Goal: Transaction & Acquisition: Purchase product/service

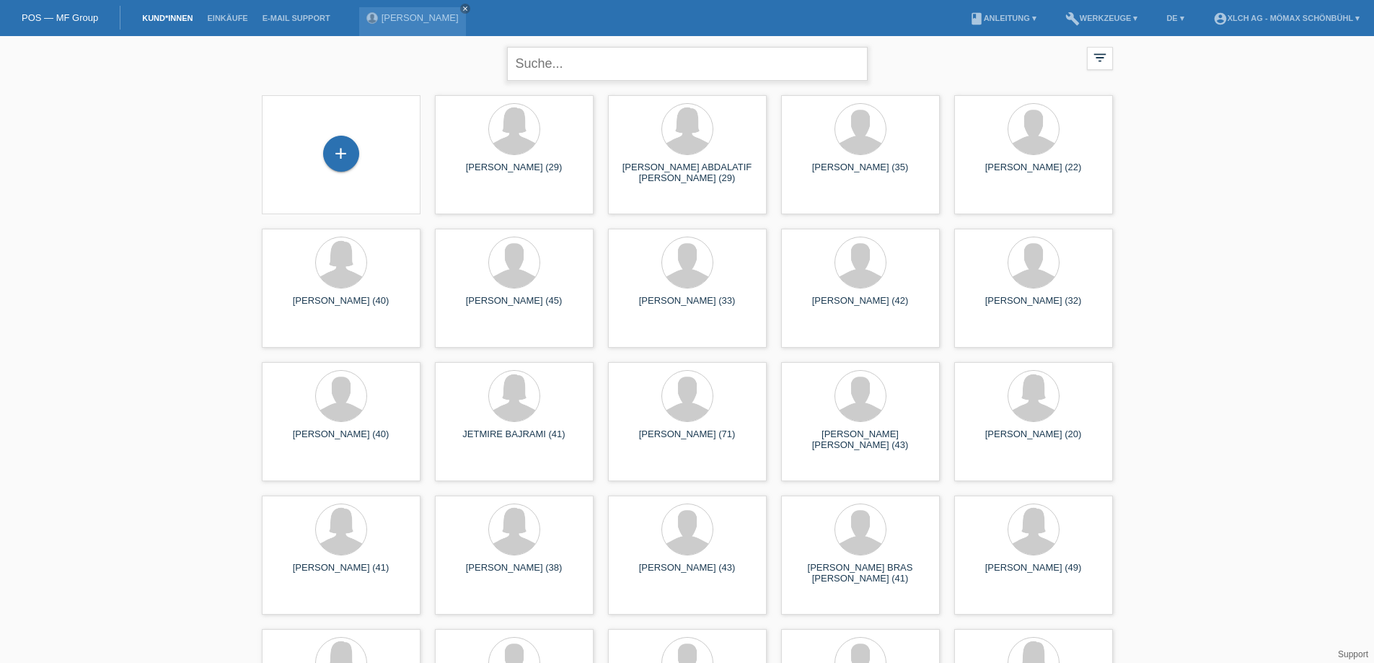
click at [565, 59] on input "text" at bounding box center [687, 64] width 361 height 34
type input "läng"
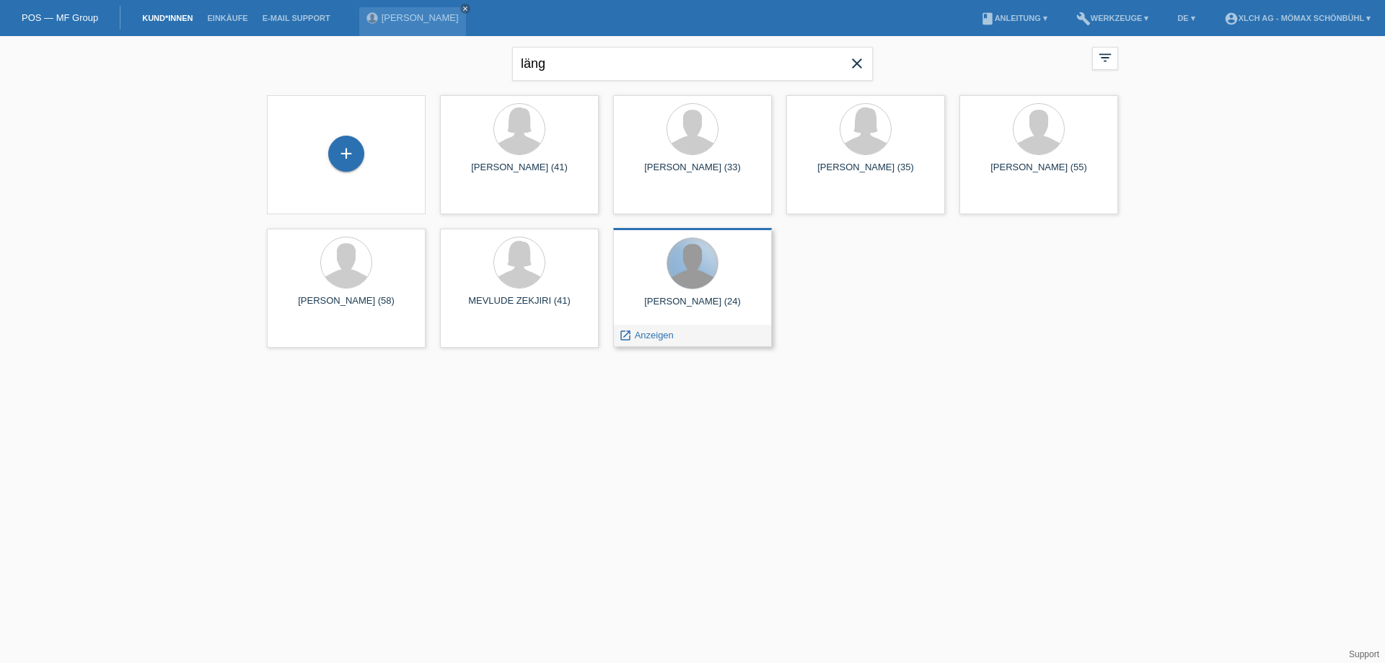
click at [688, 245] on div at bounding box center [692, 263] width 50 height 50
click at [633, 342] on div "launch Anzeigen" at bounding box center [646, 336] width 65 height 22
click at [625, 335] on icon "launch" at bounding box center [625, 335] width 13 height 13
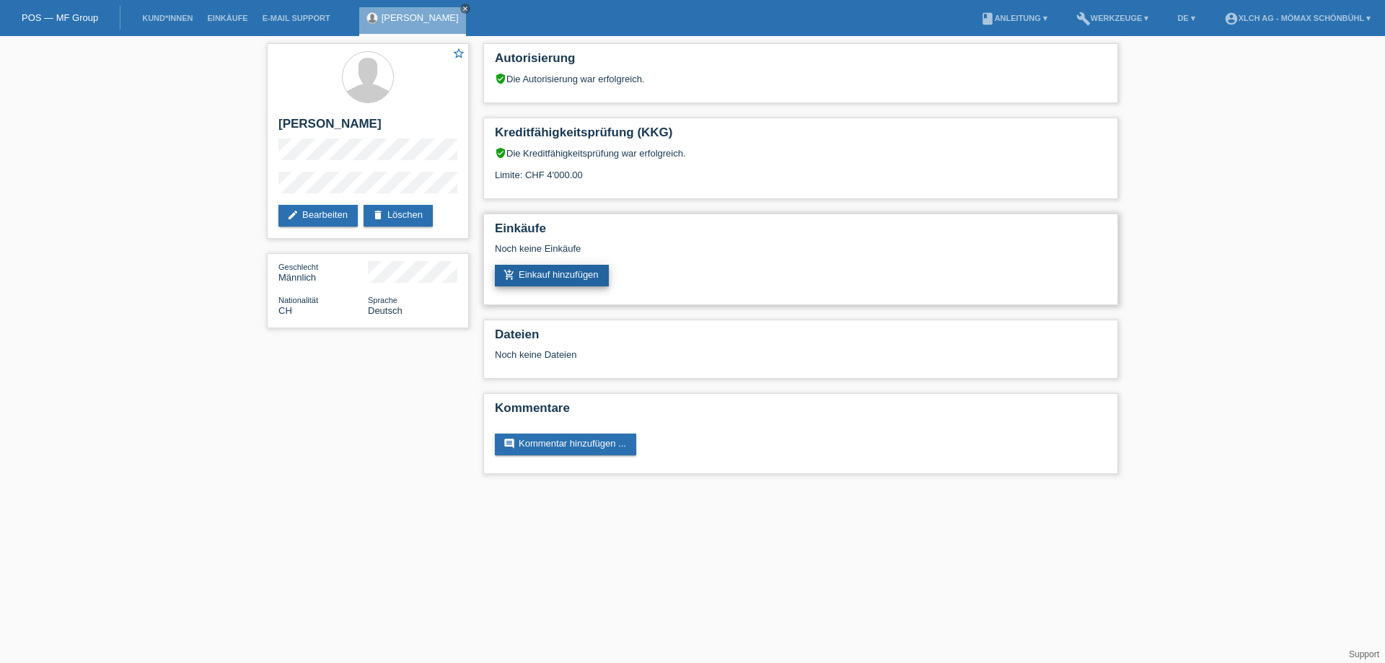
click at [544, 272] on link "add_shopping_cart Einkauf hinzufügen" at bounding box center [552, 276] width 114 height 22
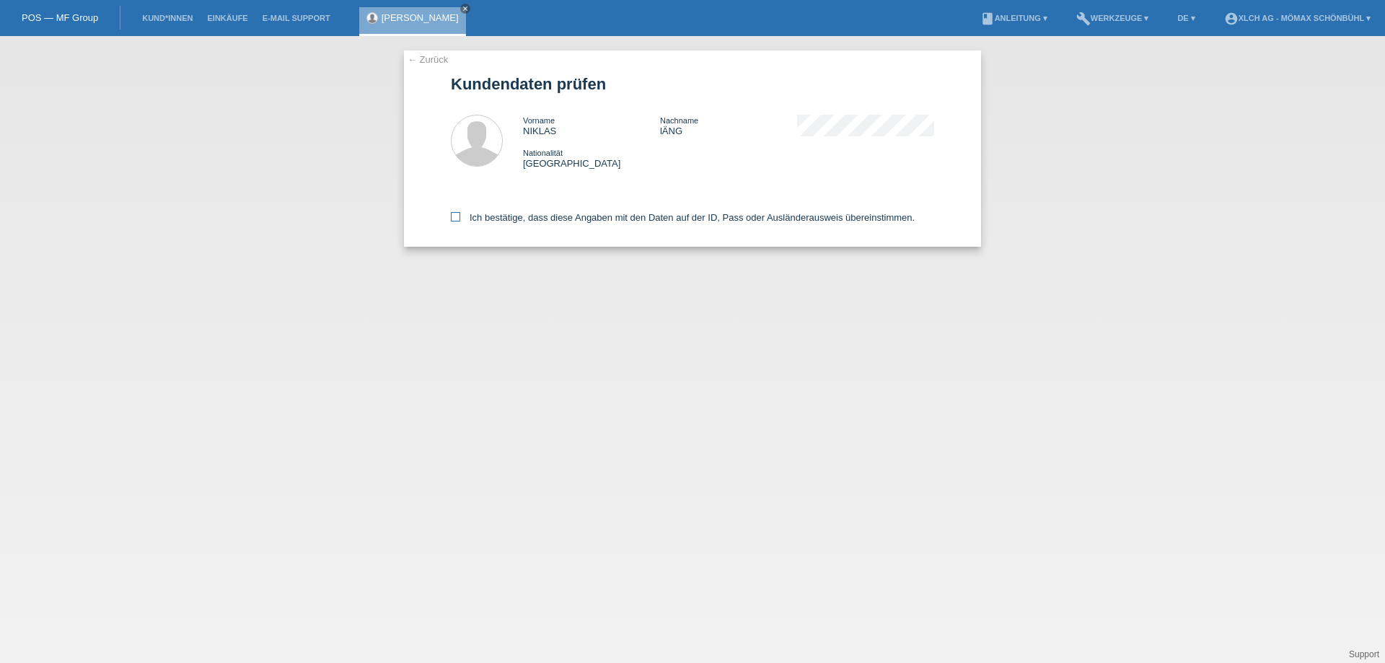
click at [456, 217] on icon at bounding box center [455, 216] width 9 height 9
click at [456, 217] on input "Ich bestätige, dass diese Angaben mit den Daten auf der ID, Pass oder Ausländer…" at bounding box center [455, 216] width 9 height 9
checkbox input "true"
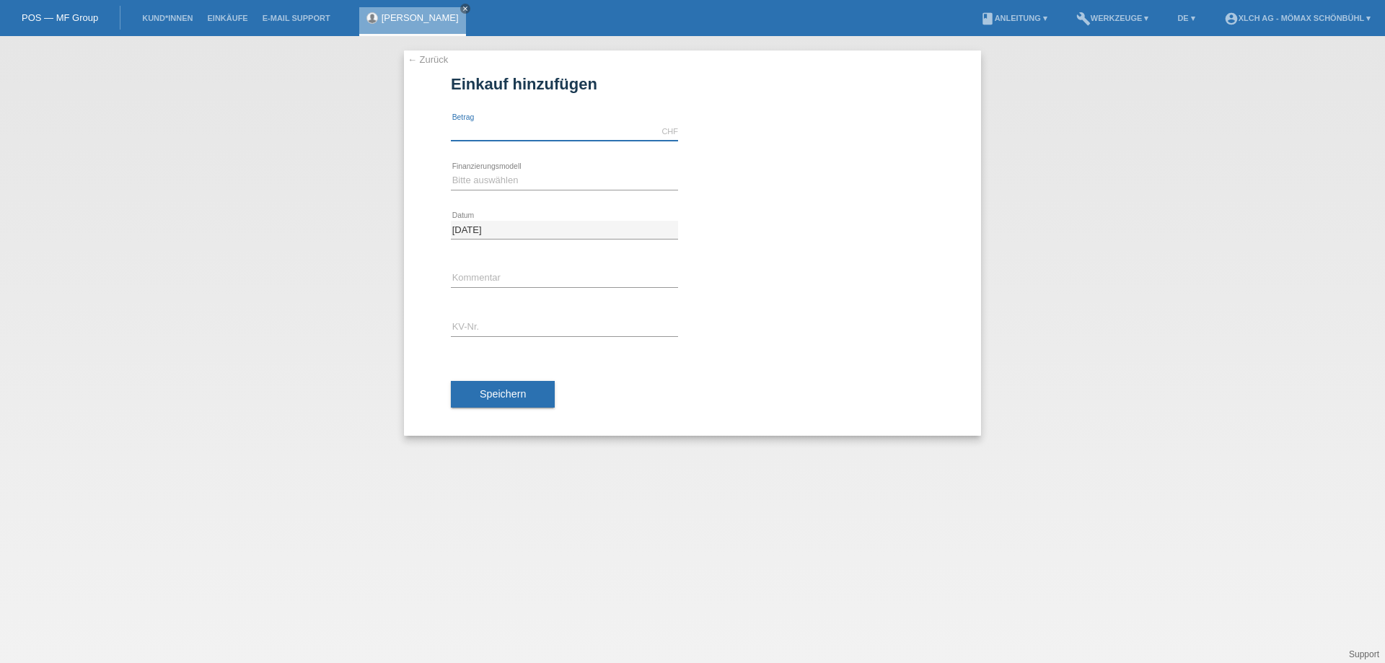
click at [493, 135] on input "text" at bounding box center [564, 132] width 227 height 18
type input "2450.00"
click at [542, 177] on select "Bitte auswählen Kauf auf Rechnung mit Teilzahlungsoption Fixe Raten - Zinsübern…" at bounding box center [564, 180] width 227 height 17
select select "113"
click at [451, 172] on select "Bitte auswählen Kauf auf Rechnung mit Teilzahlungsoption Fixe Raten - Zinsübern…" at bounding box center [564, 180] width 227 height 17
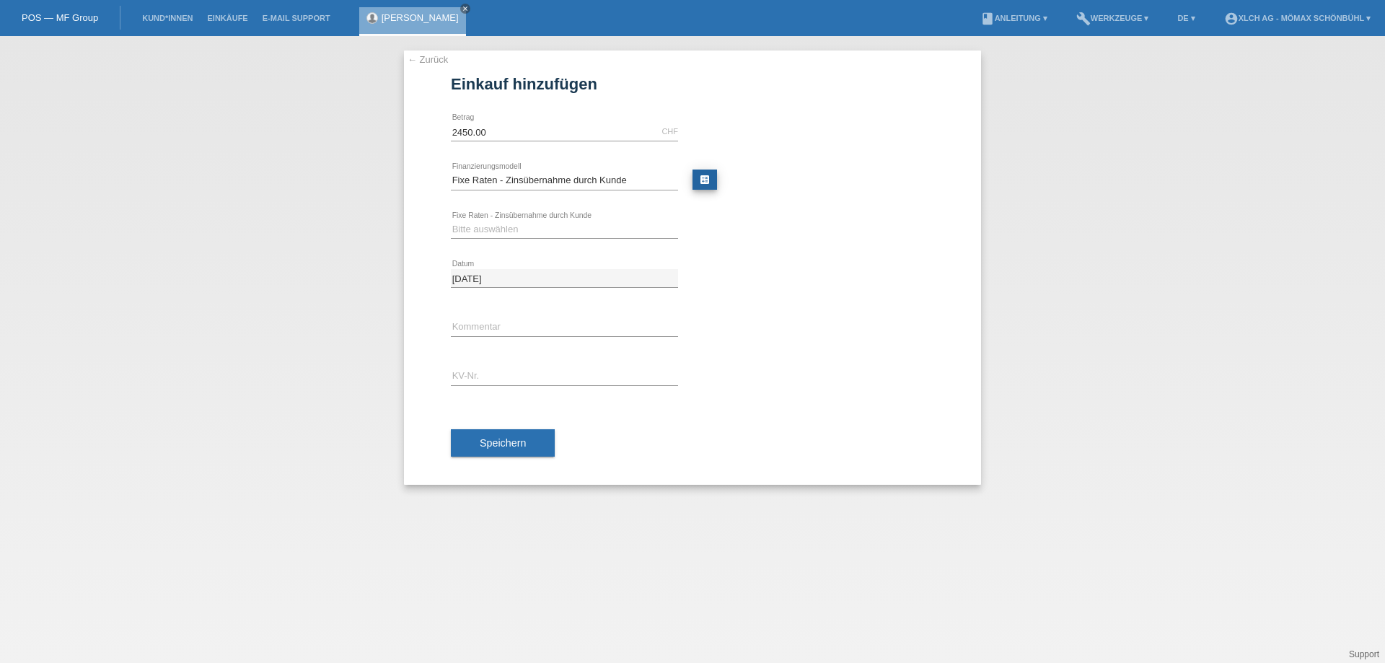
click at [702, 175] on link "calculate" at bounding box center [704, 180] width 25 height 20
type input "2450.00"
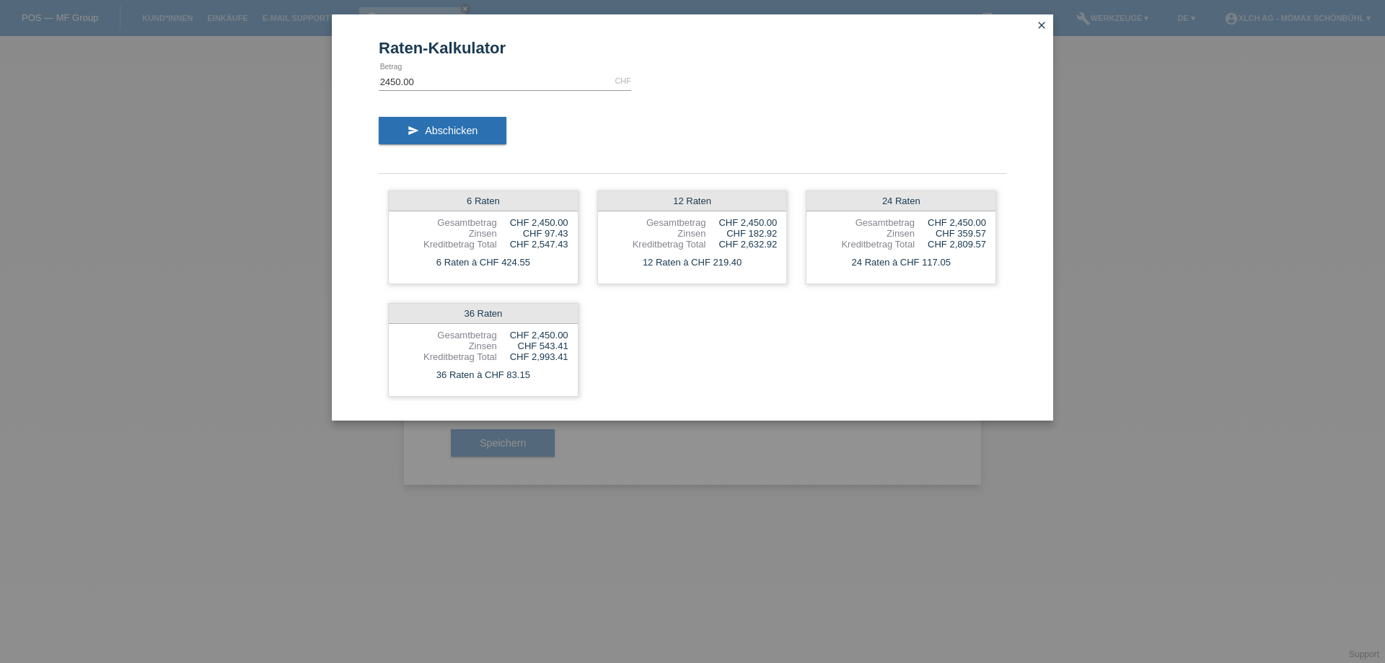
click at [1038, 25] on icon "close" at bounding box center [1042, 25] width 12 height 12
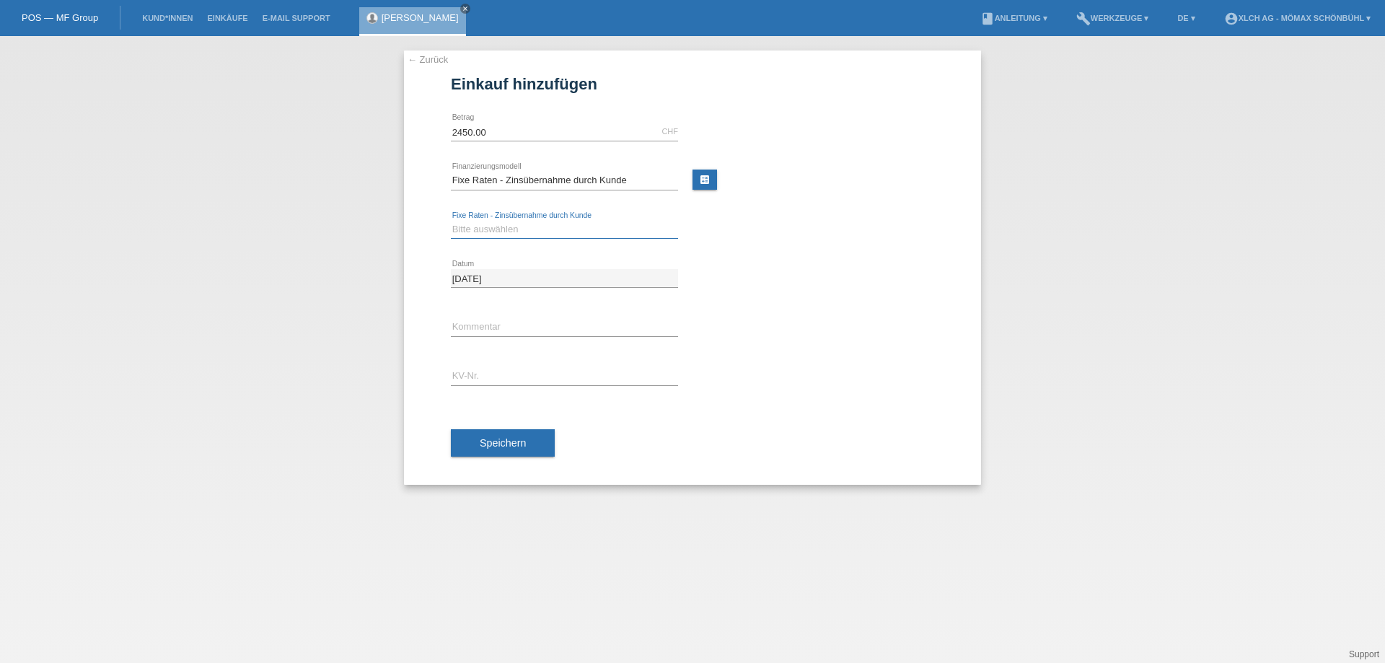
click at [472, 230] on select "Bitte auswählen 6 Raten 12 Raten 24 Raten 36 Raten" at bounding box center [564, 229] width 227 height 17
select select "325"
click at [451, 221] on select "Bitte auswählen 6 Raten 12 Raten 24 Raten 36 Raten" at bounding box center [564, 229] width 227 height 17
click at [460, 326] on input "text" at bounding box center [564, 327] width 227 height 18
type input "1t83"
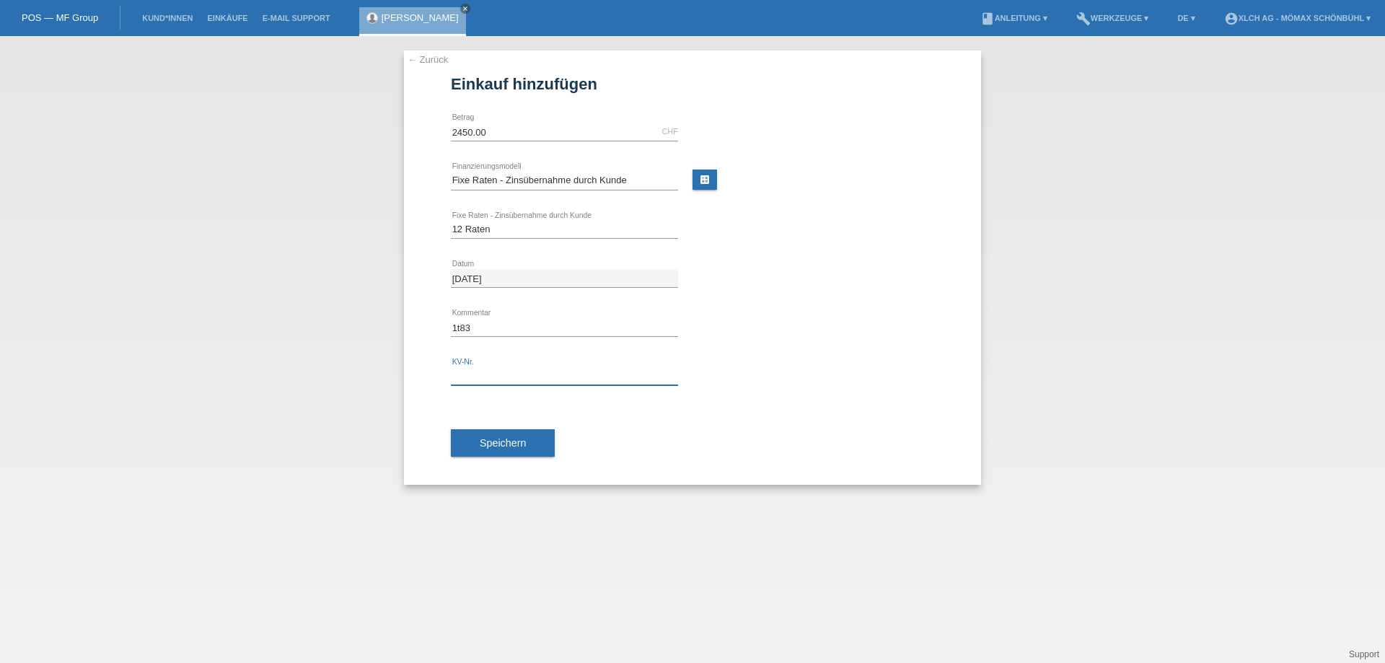
click at [460, 372] on input "text" at bounding box center [564, 376] width 227 height 18
type input "6"
type input "6MNAYQ"
click at [511, 440] on span "Speichern" at bounding box center [503, 443] width 46 height 12
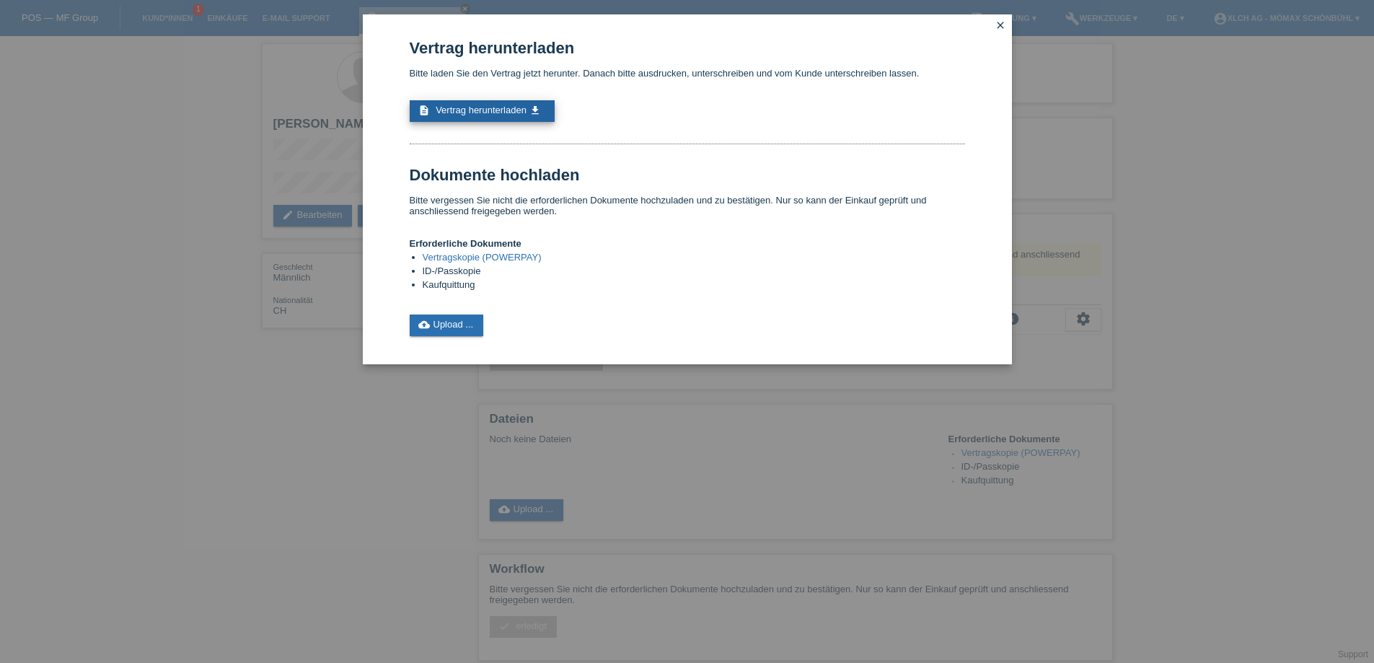
click at [527, 111] on link "description Vertrag herunterladen get_app" at bounding box center [482, 111] width 145 height 22
click at [1000, 22] on icon "close" at bounding box center [1001, 25] width 12 height 12
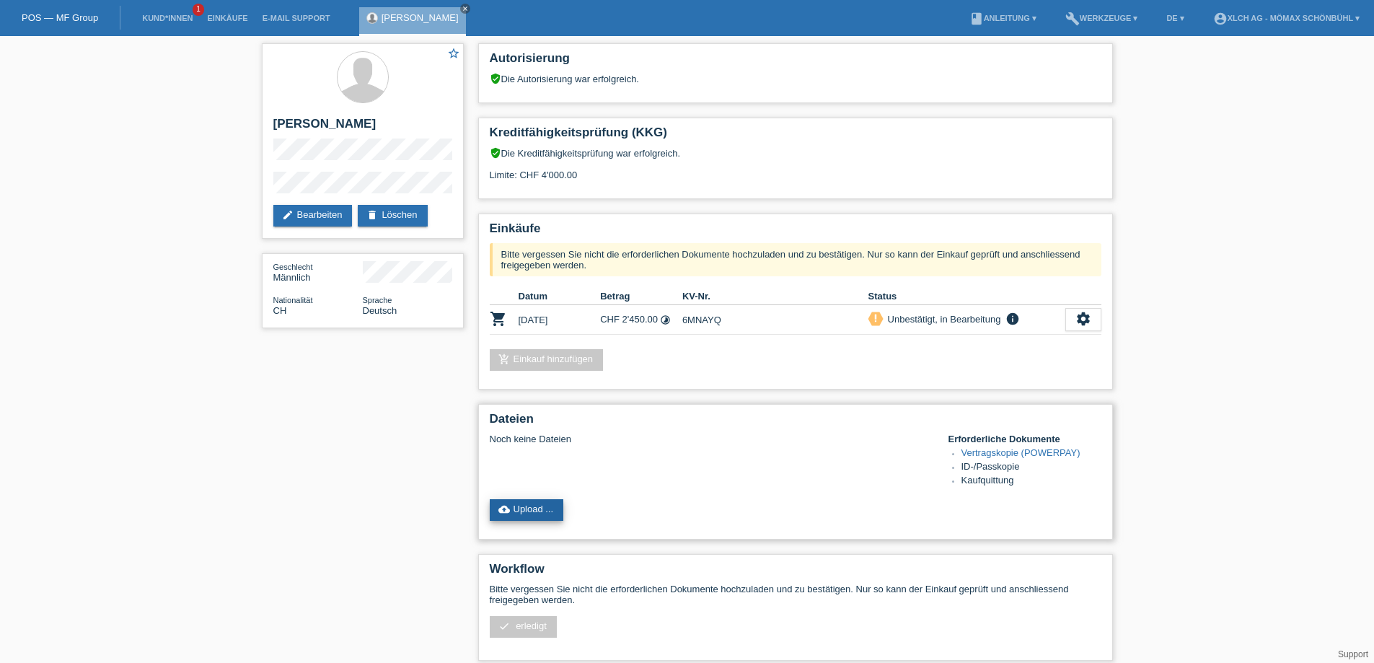
click at [532, 506] on link "cloud_upload Upload ..." at bounding box center [527, 510] width 74 height 22
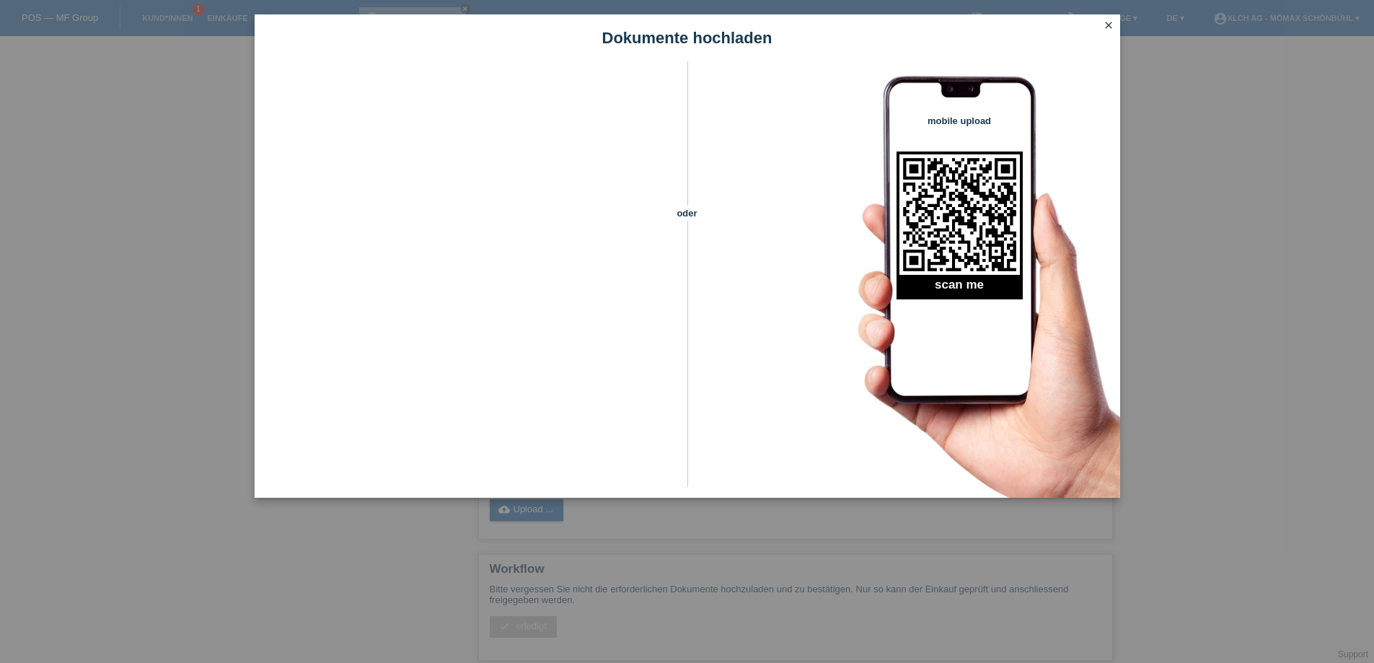
click at [1109, 19] on icon "close" at bounding box center [1109, 25] width 12 height 12
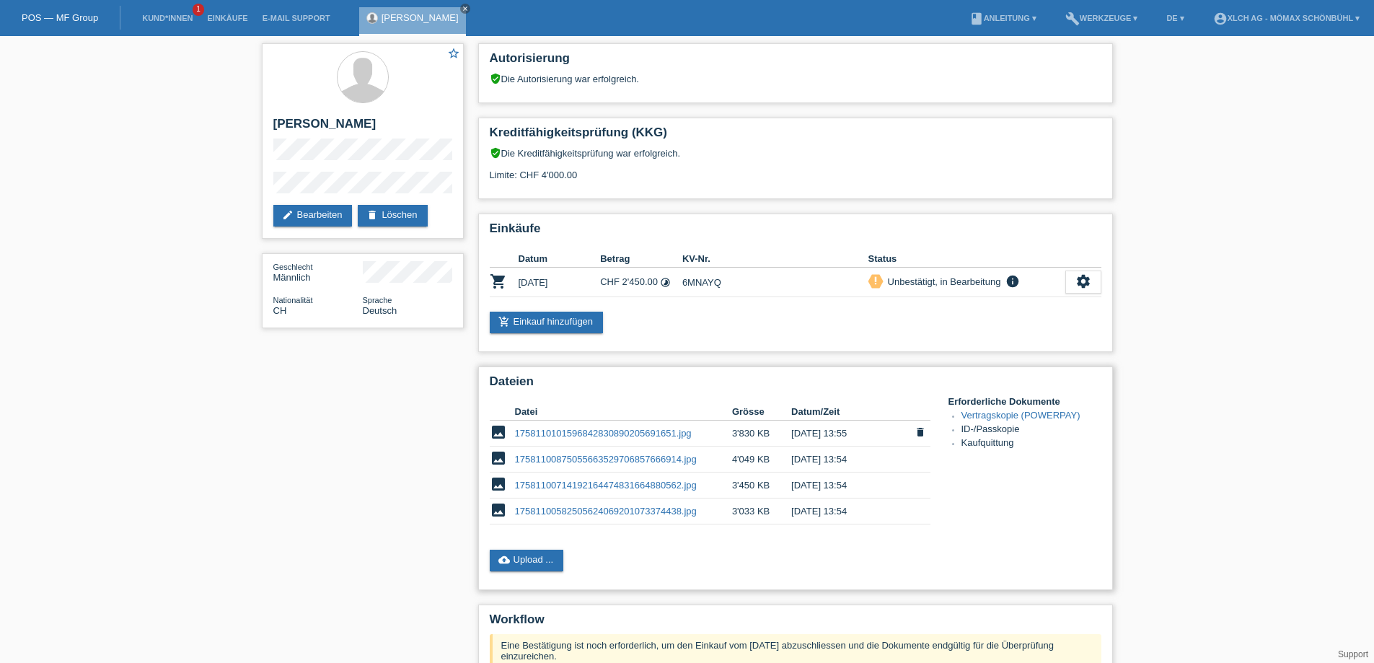
click at [606, 431] on link "1758110101596842830890205691651.jpg" at bounding box center [603, 433] width 177 height 11
click at [594, 482] on link "17581100714192164474831664880562.jpg" at bounding box center [606, 485] width 182 height 11
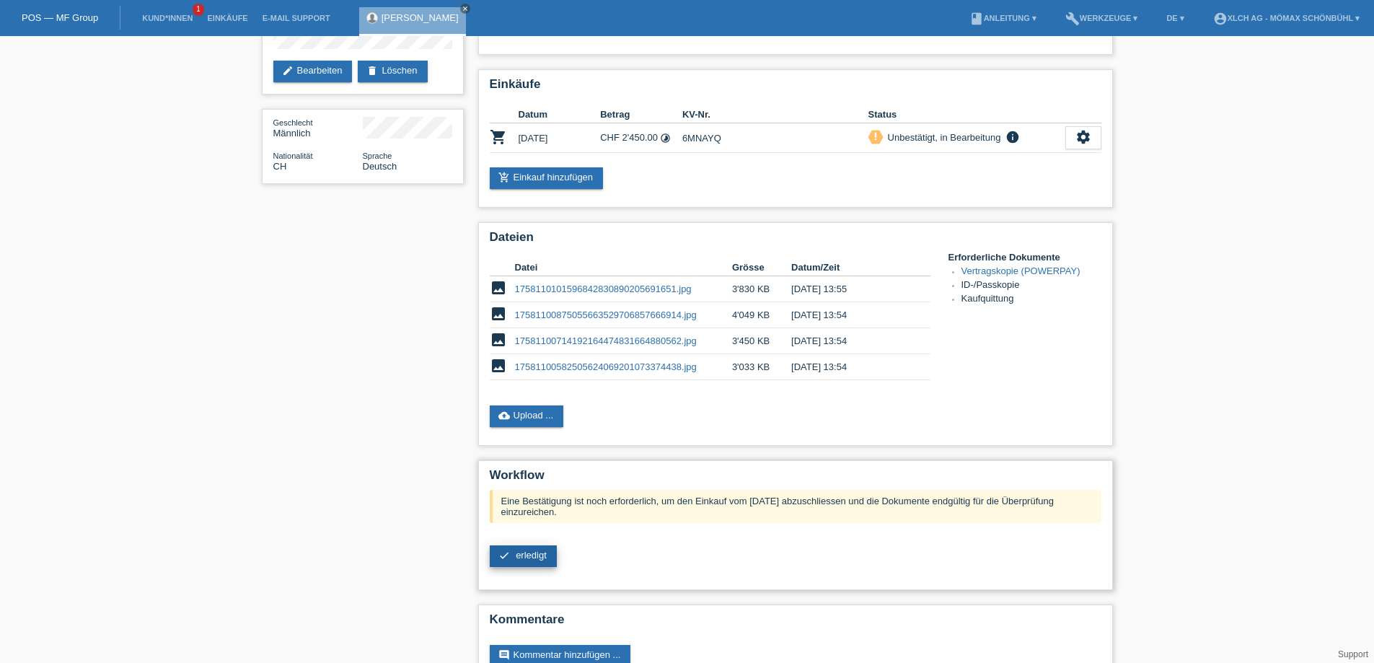
click at [526, 555] on span "erledigt" at bounding box center [531, 555] width 31 height 11
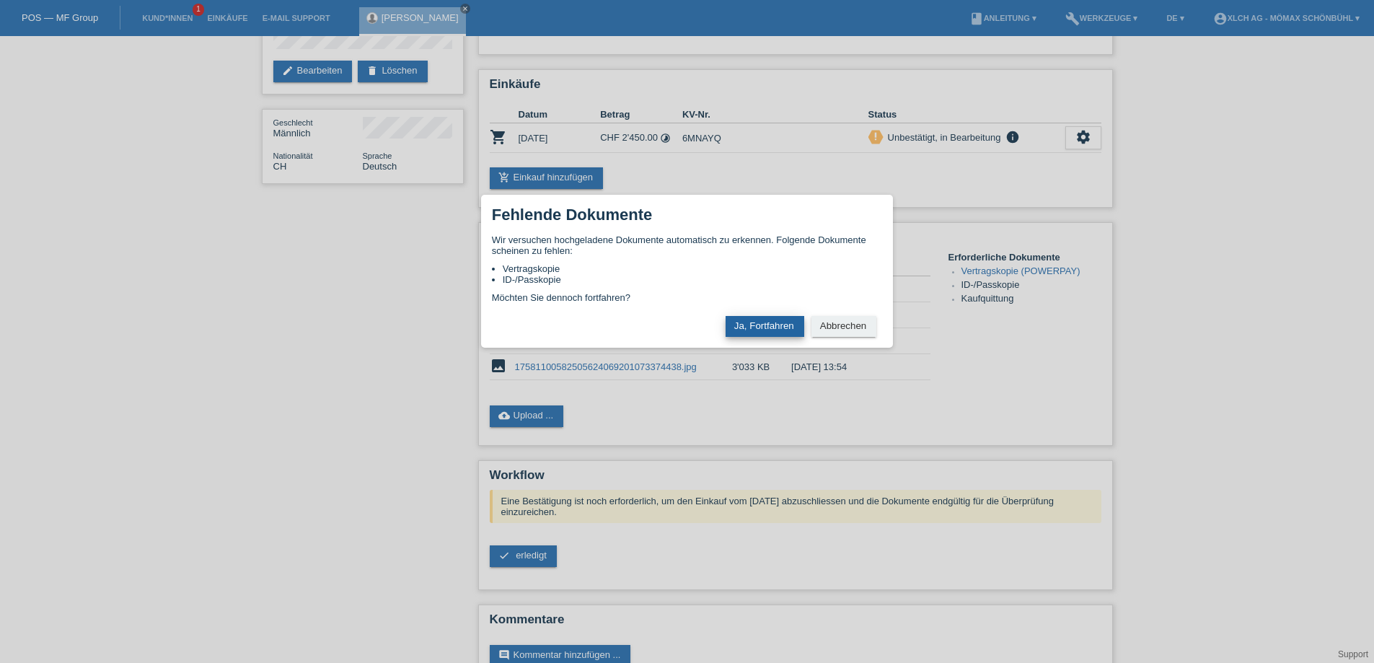
click at [746, 322] on button "Ja, Fortfahren" at bounding box center [765, 326] width 79 height 21
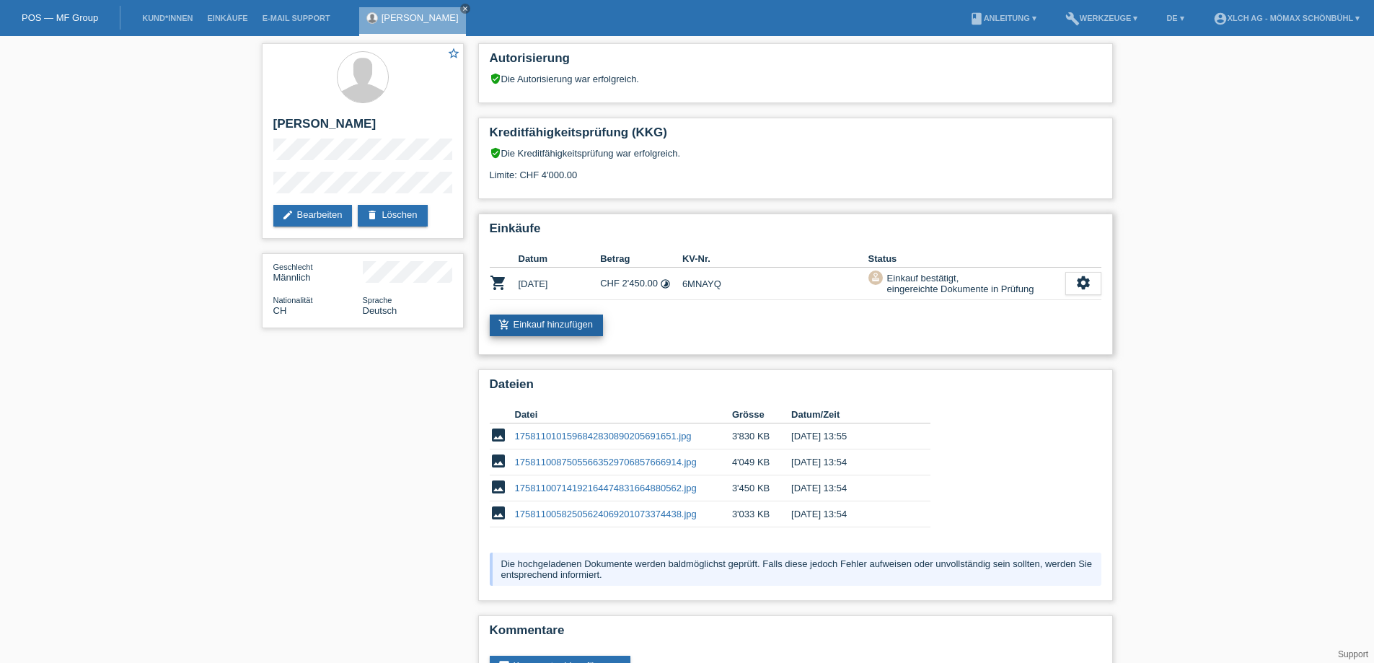
scroll to position [48, 0]
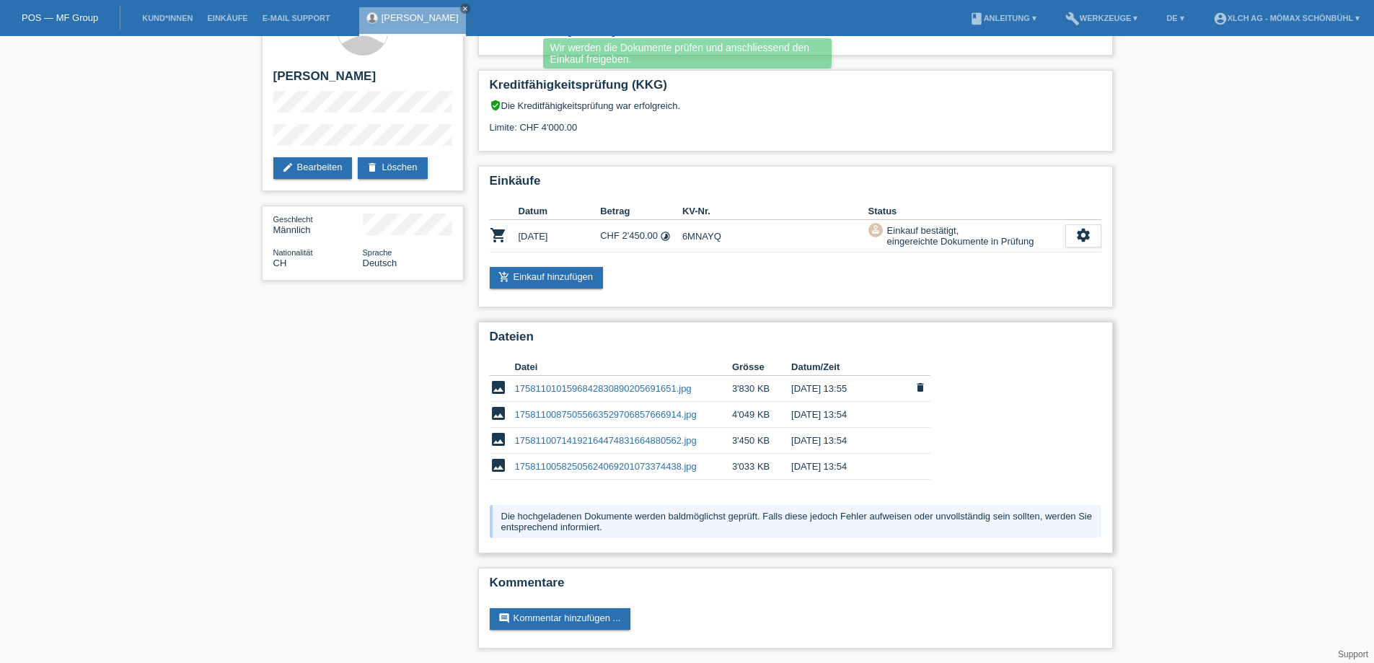
click at [584, 387] on link "1758110101596842830890205691651.jpg" at bounding box center [603, 388] width 177 height 11
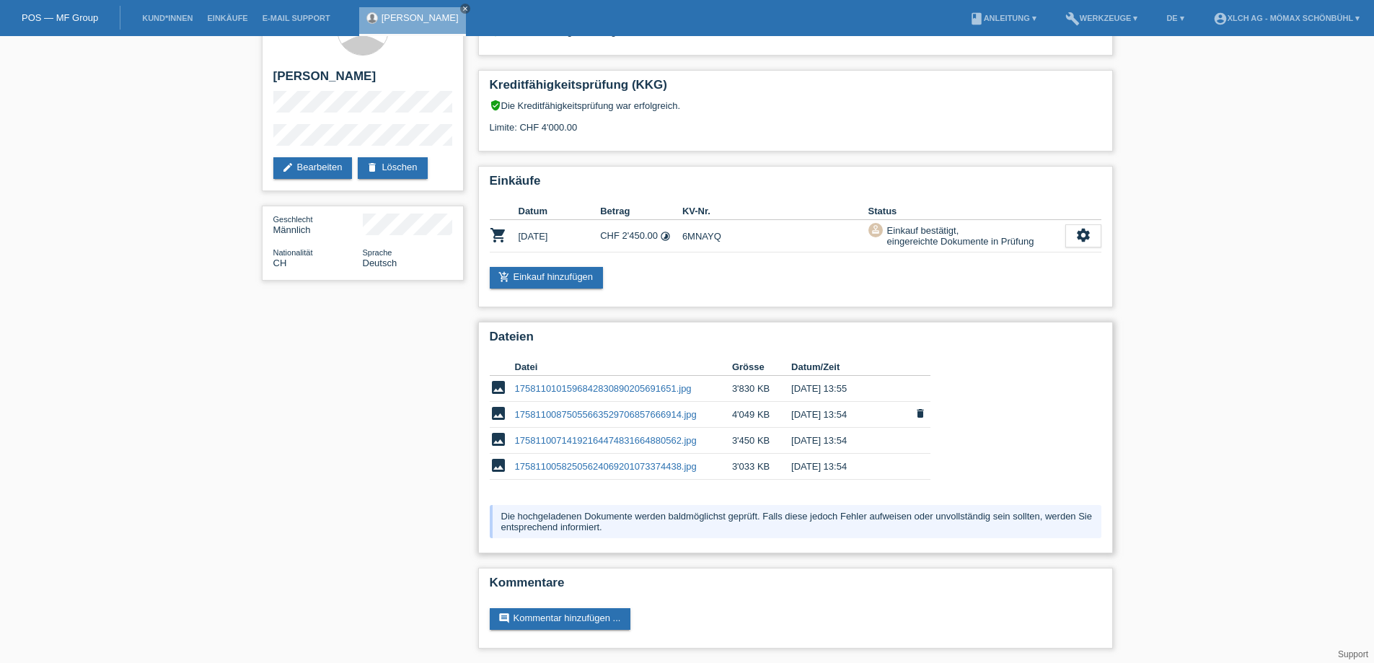
click at [624, 411] on link "17581100875055663529706857666914.jpg" at bounding box center [606, 414] width 182 height 11
click at [660, 438] on link "17581100714192164474831664880562.jpg" at bounding box center [606, 440] width 182 height 11
click at [605, 465] on link "17581100582505624069201073374438.jpg" at bounding box center [606, 466] width 182 height 11
click at [585, 390] on link "1758110101596842830890205691651.jpg" at bounding box center [603, 388] width 177 height 11
click at [611, 413] on link "17581100875055663529706857666914.jpg" at bounding box center [606, 414] width 182 height 11
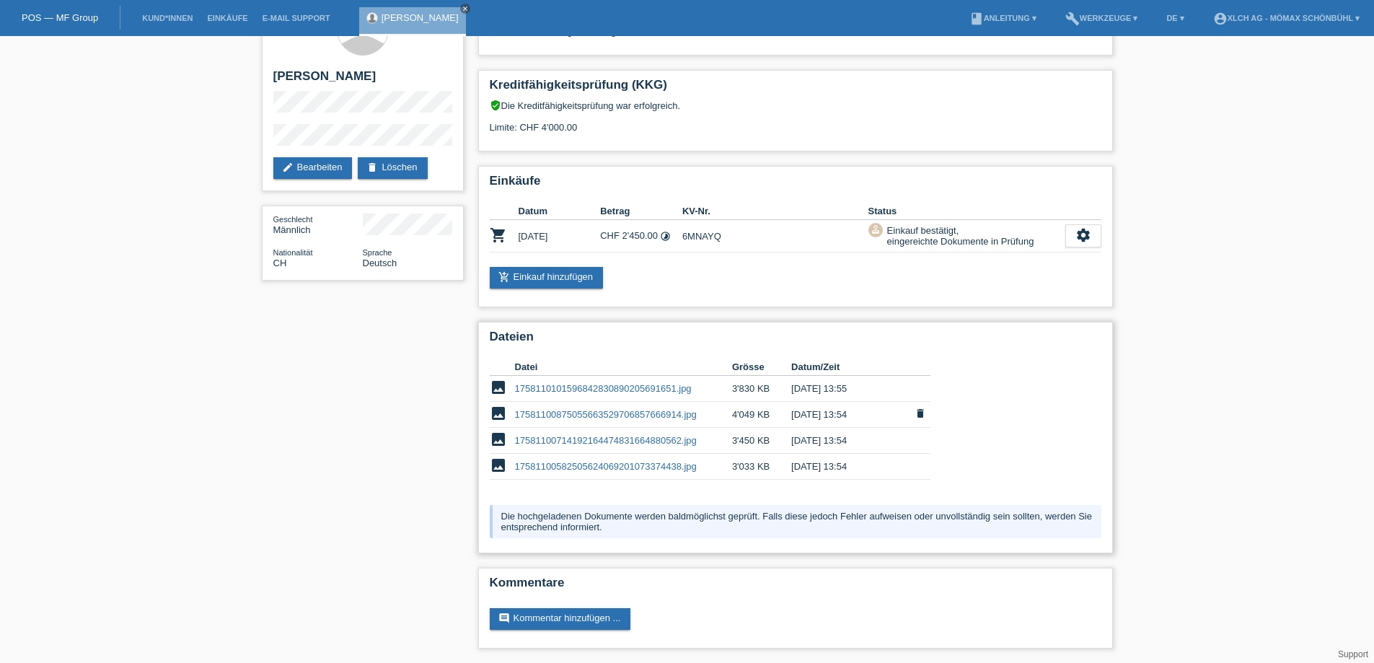
click at [918, 412] on icon "delete" at bounding box center [921, 414] width 12 height 12
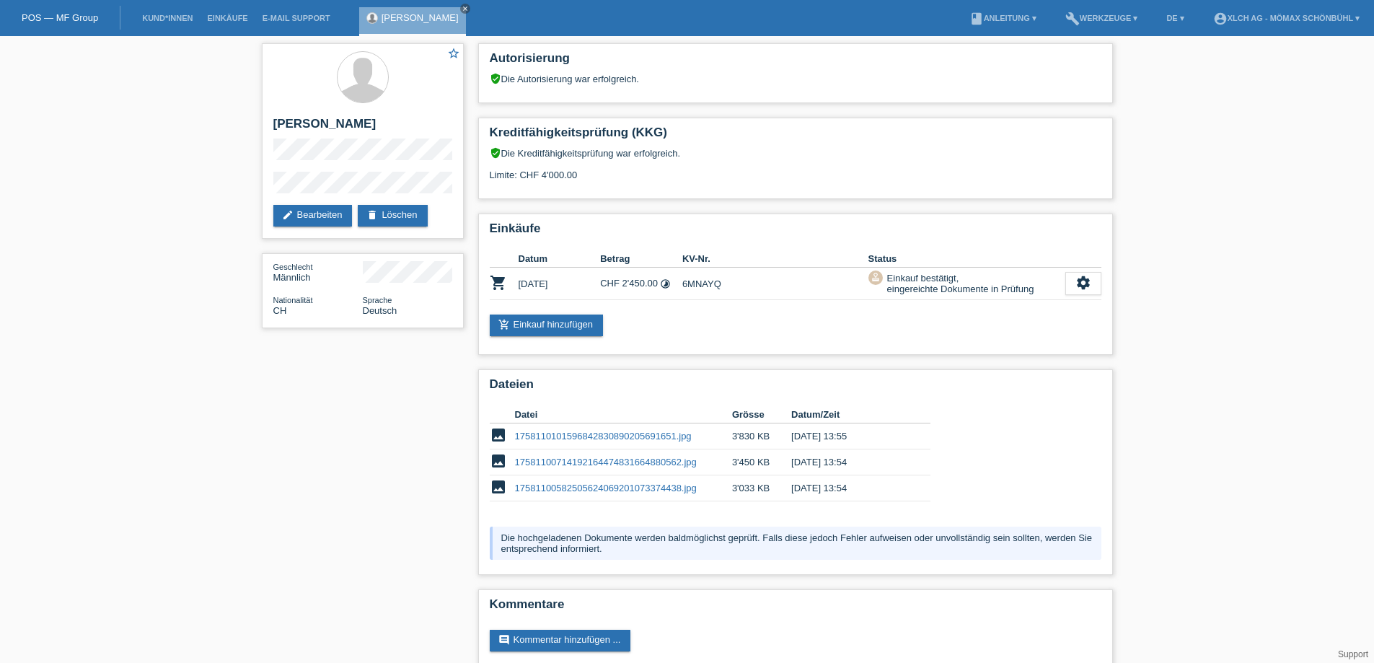
scroll to position [22, 0]
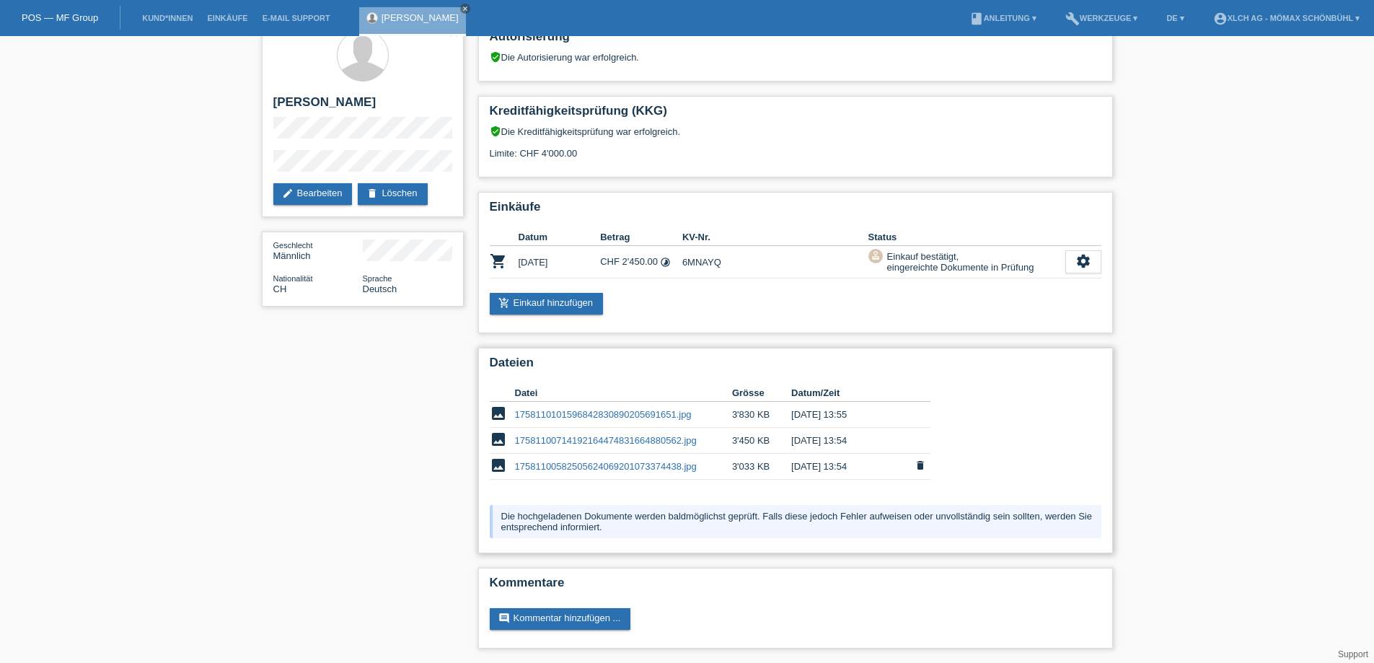
click at [551, 462] on link "17581100582505624069201073374438.jpg" at bounding box center [606, 466] width 182 height 11
click at [571, 306] on link "add_shopping_cart Einkauf hinzufügen" at bounding box center [547, 304] width 114 height 22
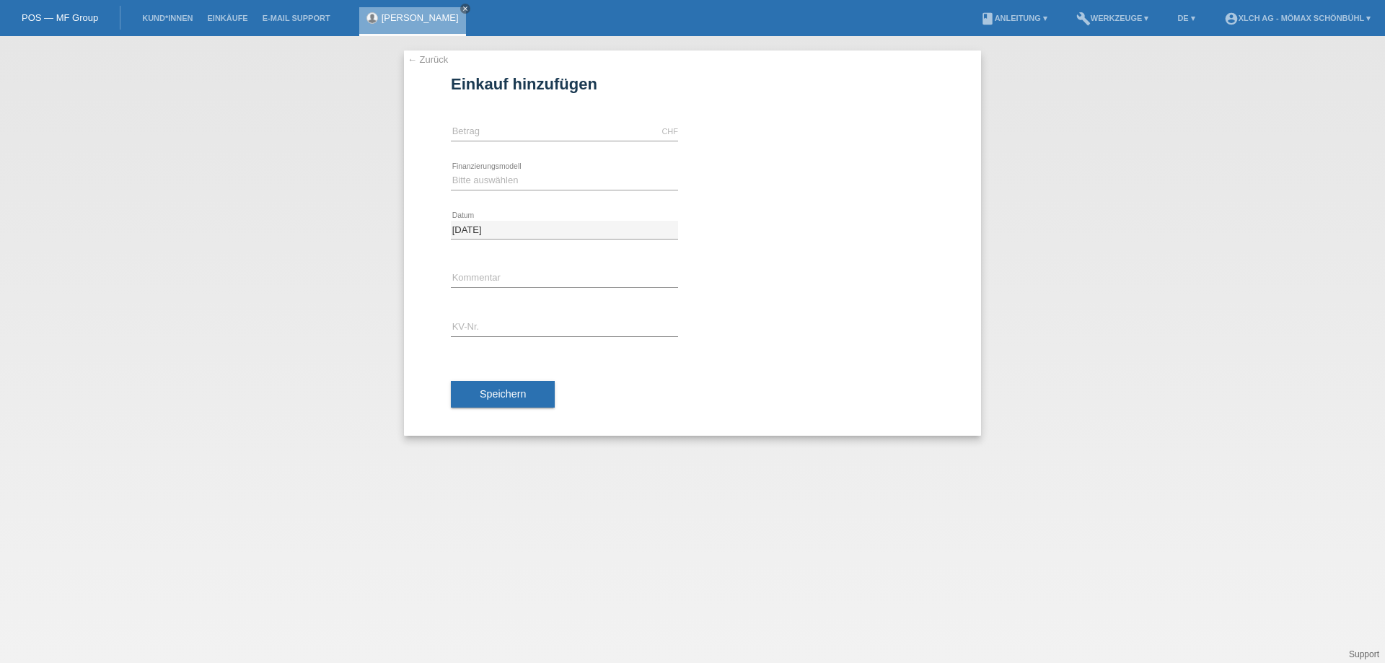
click at [426, 57] on link "← Zurück" at bounding box center [428, 59] width 40 height 11
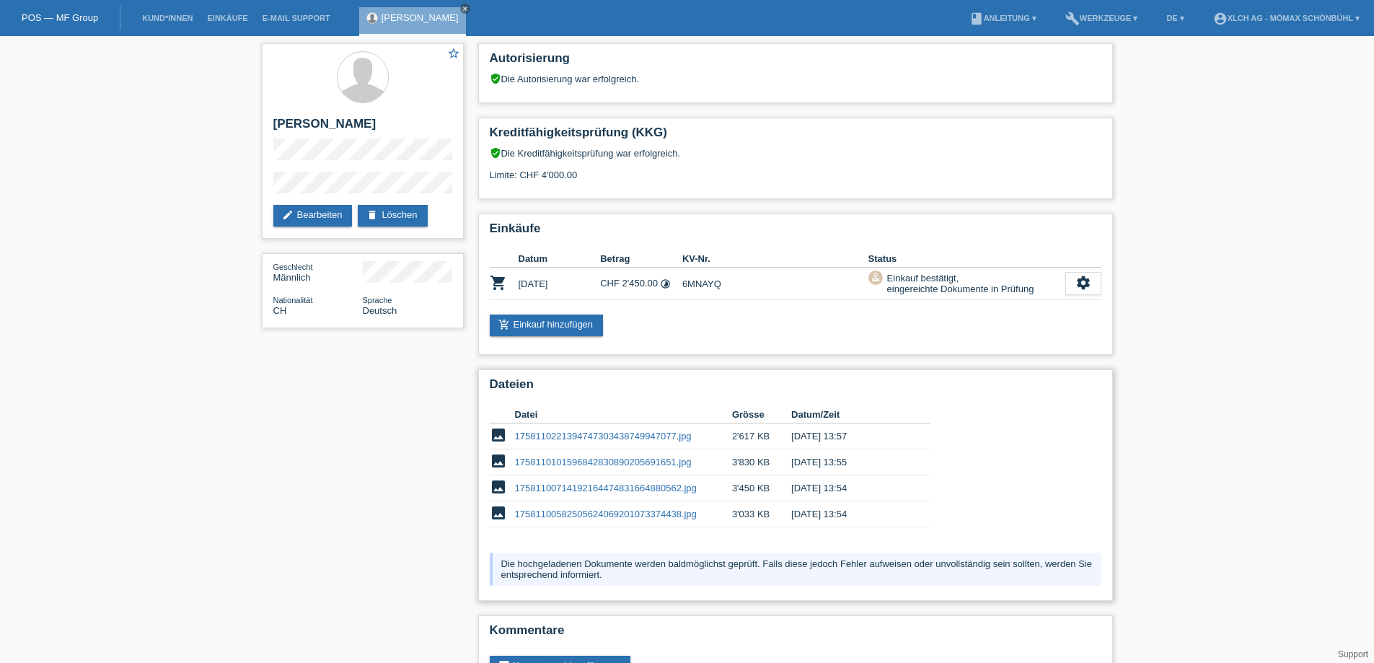
scroll to position [48, 0]
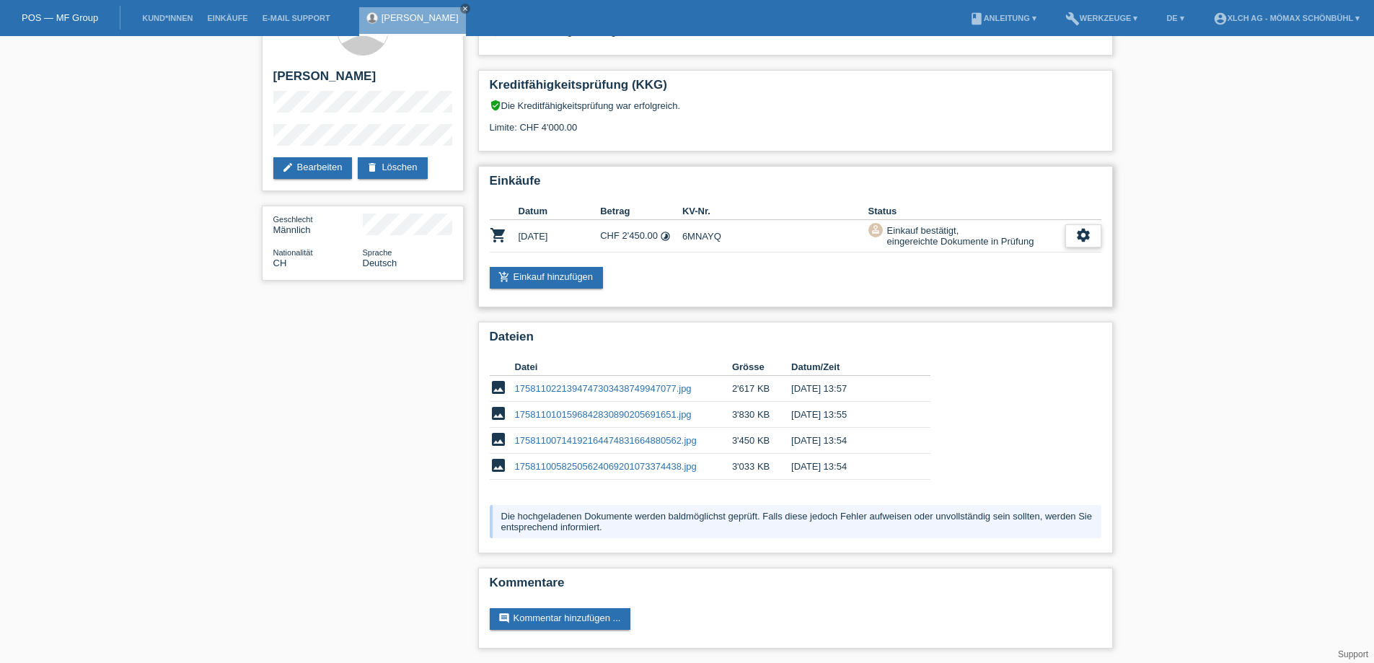
click at [1083, 235] on icon "settings" at bounding box center [1084, 235] width 16 height 16
click at [576, 467] on link "17581100582505624069201073374438.jpg" at bounding box center [606, 466] width 182 height 11
click at [623, 439] on link "17581100714192164474831664880562.jpg" at bounding box center [606, 440] width 182 height 11
click at [627, 411] on link "1758110101596842830890205691651.jpg" at bounding box center [603, 414] width 177 height 11
click at [595, 384] on link "1758110221394747303438749947077.jpg" at bounding box center [603, 388] width 177 height 11
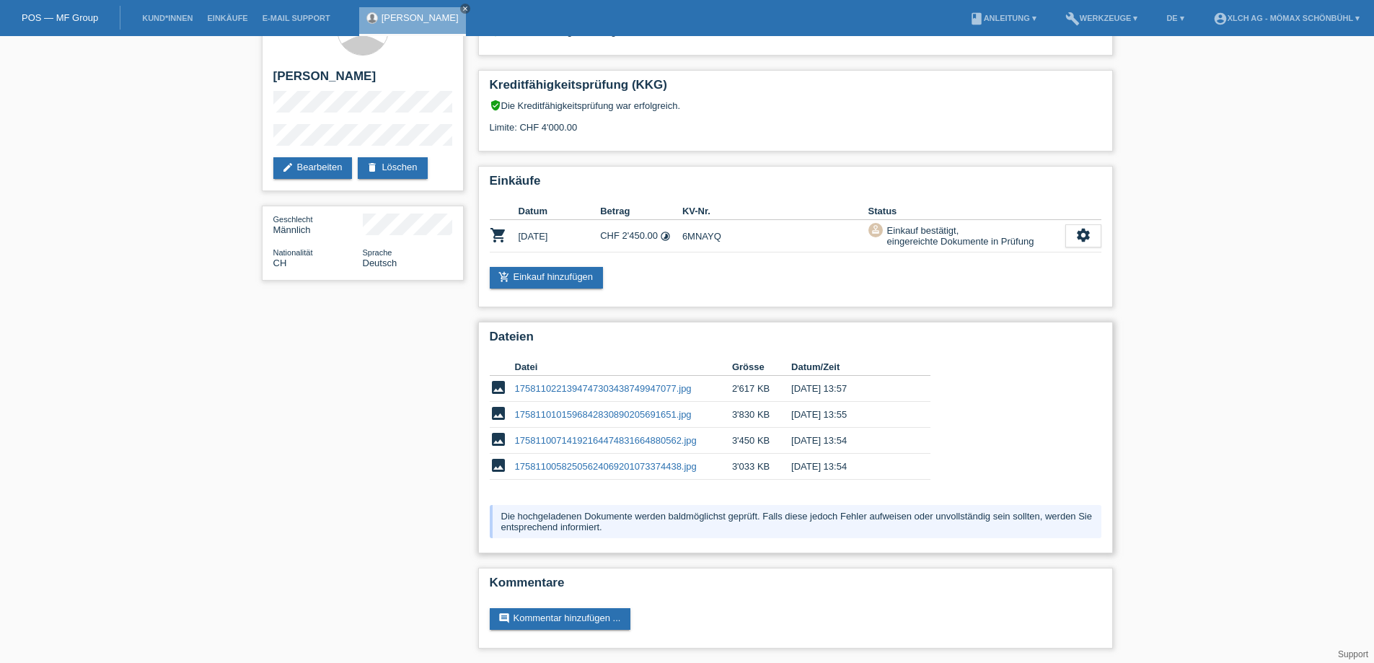
click at [967, 415] on div "Datei Grösse Datum/Zeit image 1758110221394747303438749947077.jpg 2'617 KB [DAT…" at bounding box center [796, 422] width 612 height 143
click at [529, 386] on link "1758110221394747303438749947077.jpg" at bounding box center [603, 388] width 177 height 11
click at [566, 408] on td "1758110101596842830890205691651.jpg" at bounding box center [623, 415] width 217 height 26
click at [568, 415] on link "1758110101596842830890205691651.jpg" at bounding box center [603, 414] width 177 height 11
click at [643, 439] on link "17581100714192164474831664880562.jpg" at bounding box center [606, 440] width 182 height 11
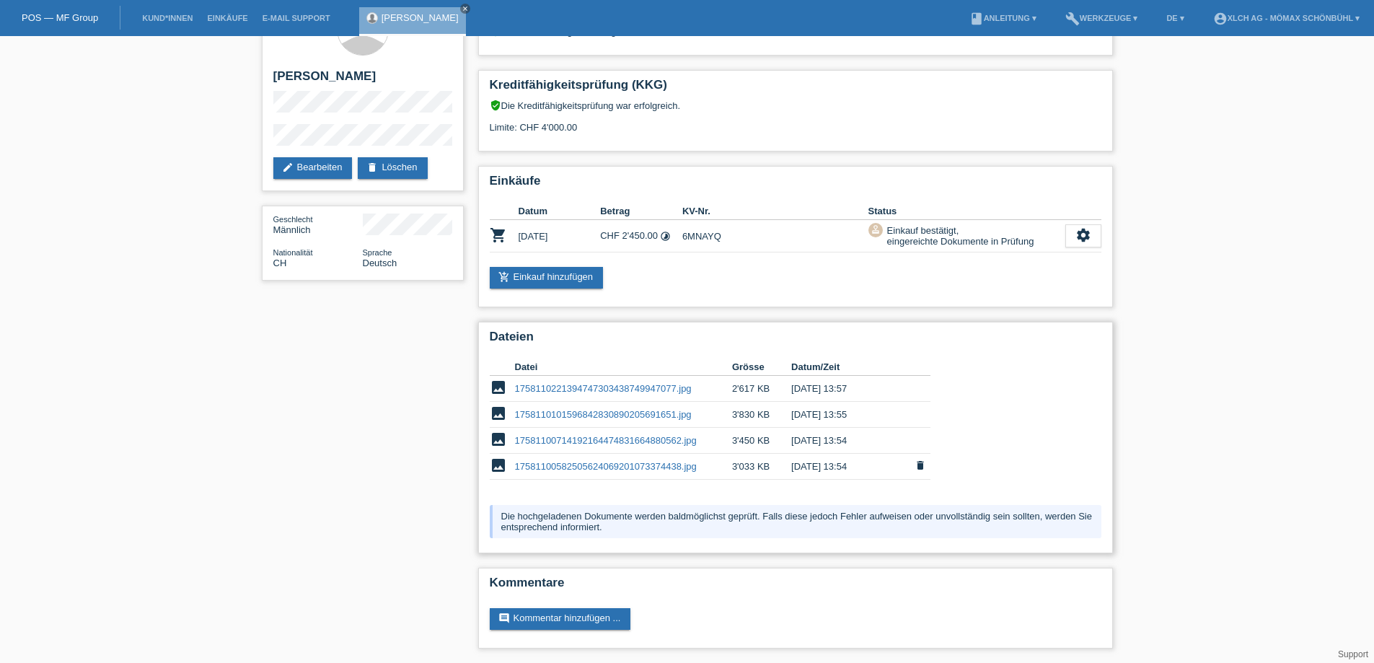
click at [558, 460] on td "17581100582505624069201073374438.jpg" at bounding box center [623, 467] width 217 height 26
click at [553, 463] on link "17581100582505624069201073374438.jpg" at bounding box center [606, 466] width 182 height 11
